Goal: Information Seeking & Learning: Learn about a topic

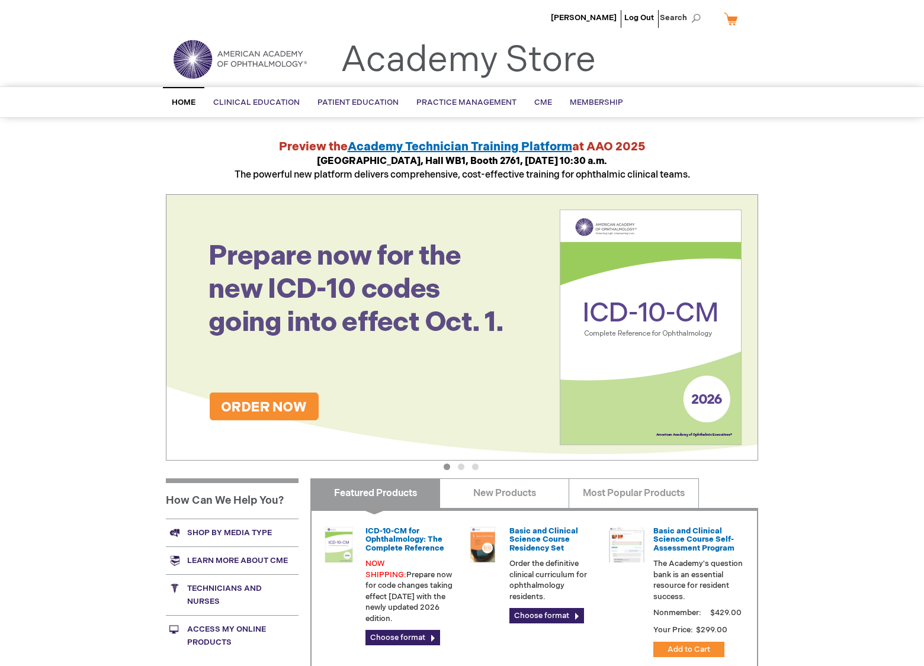
click at [474, 464] on button "3" at bounding box center [475, 467] width 7 height 7
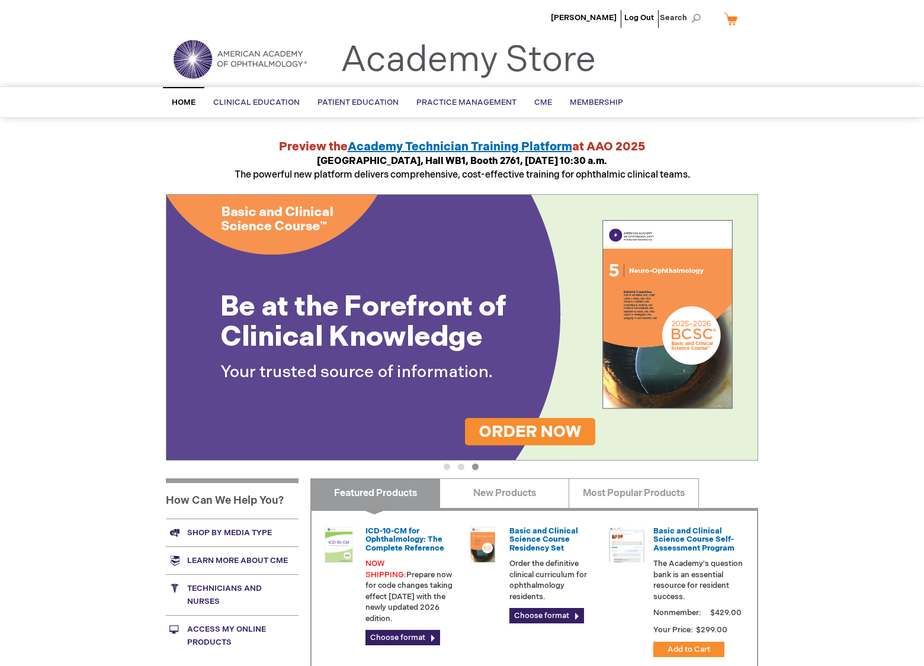
click at [409, 352] on img at bounding box center [462, 327] width 592 height 267
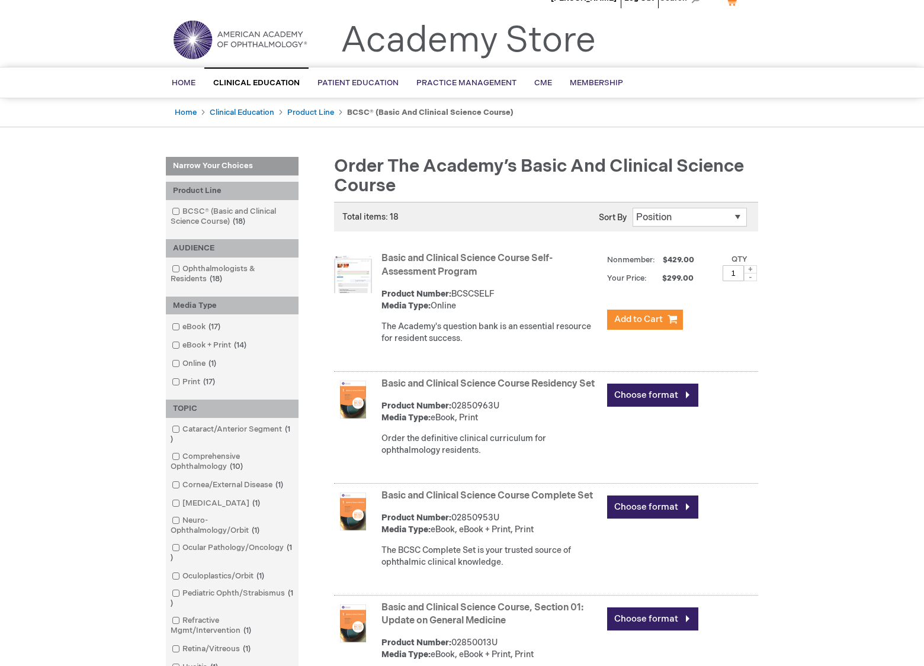
scroll to position [296, 0]
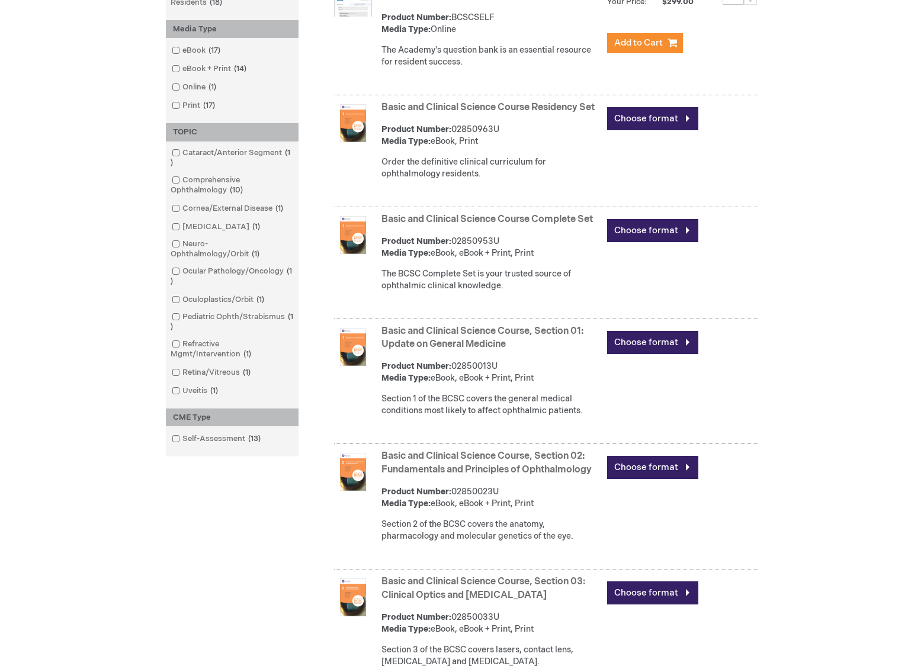
click at [428, 340] on link "Basic and Clinical Science Course, Section 01: Update on General Medicine" at bounding box center [482, 338] width 202 height 25
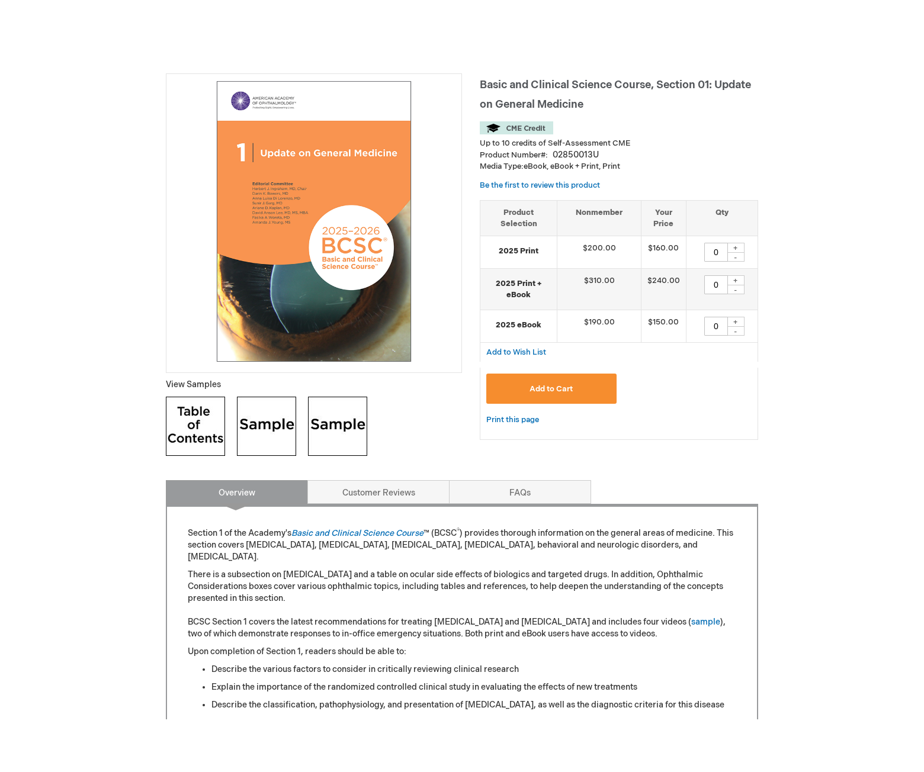
scroll to position [355, 0]
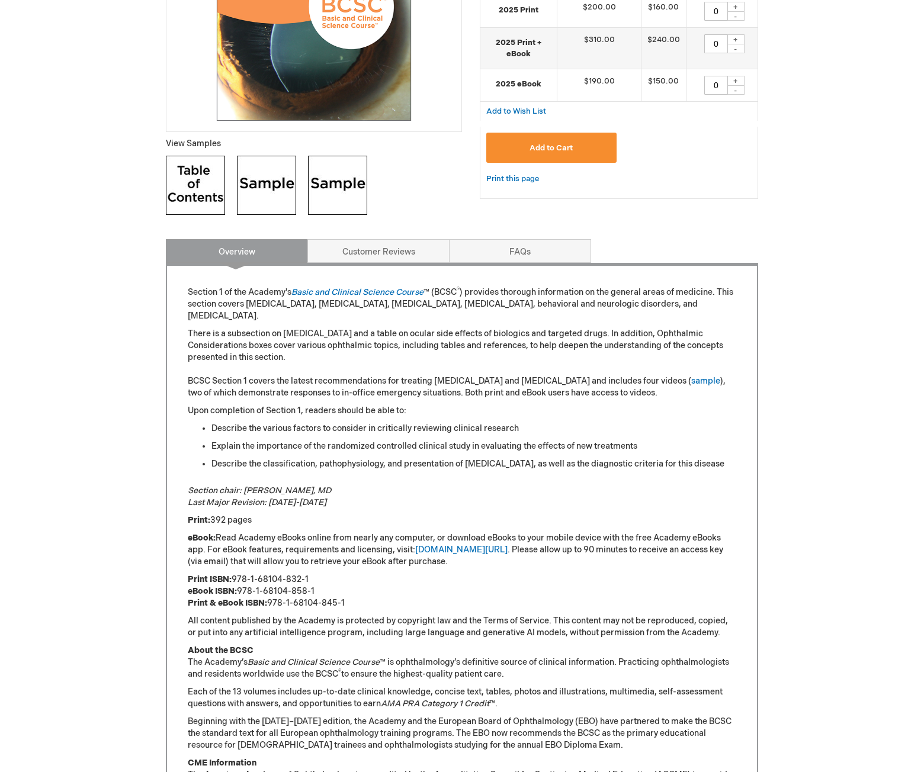
click at [412, 487] on p "Section chair: Herbert J. Ingraham, MD Last Major Revision: 2023-2024" at bounding box center [462, 497] width 548 height 24
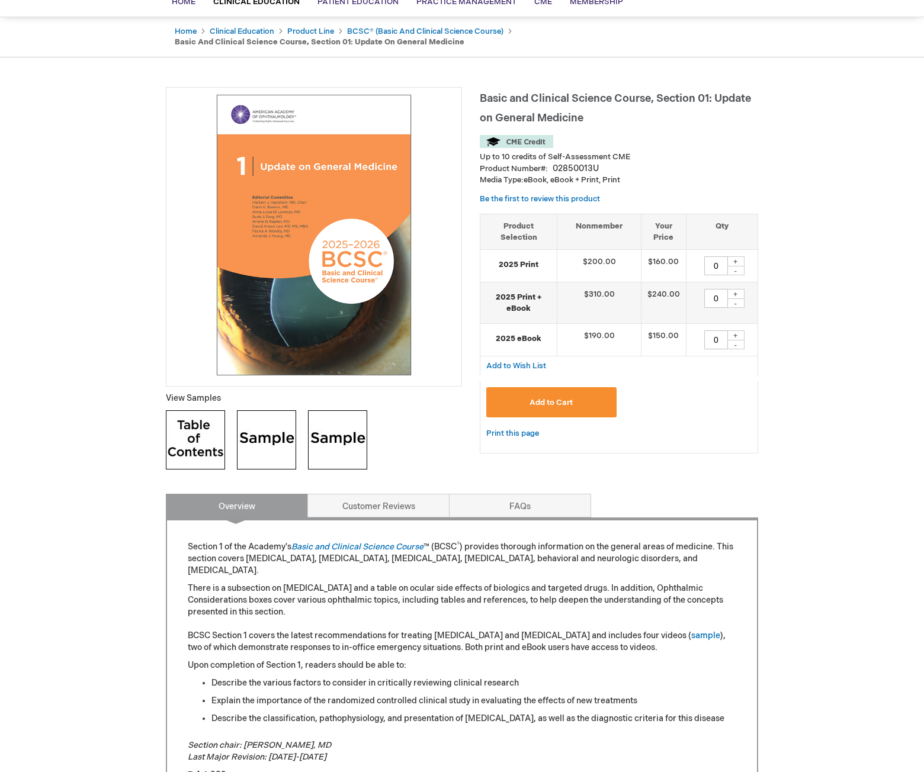
scroll to position [0, 0]
